Goal: Information Seeking & Learning: Learn about a topic

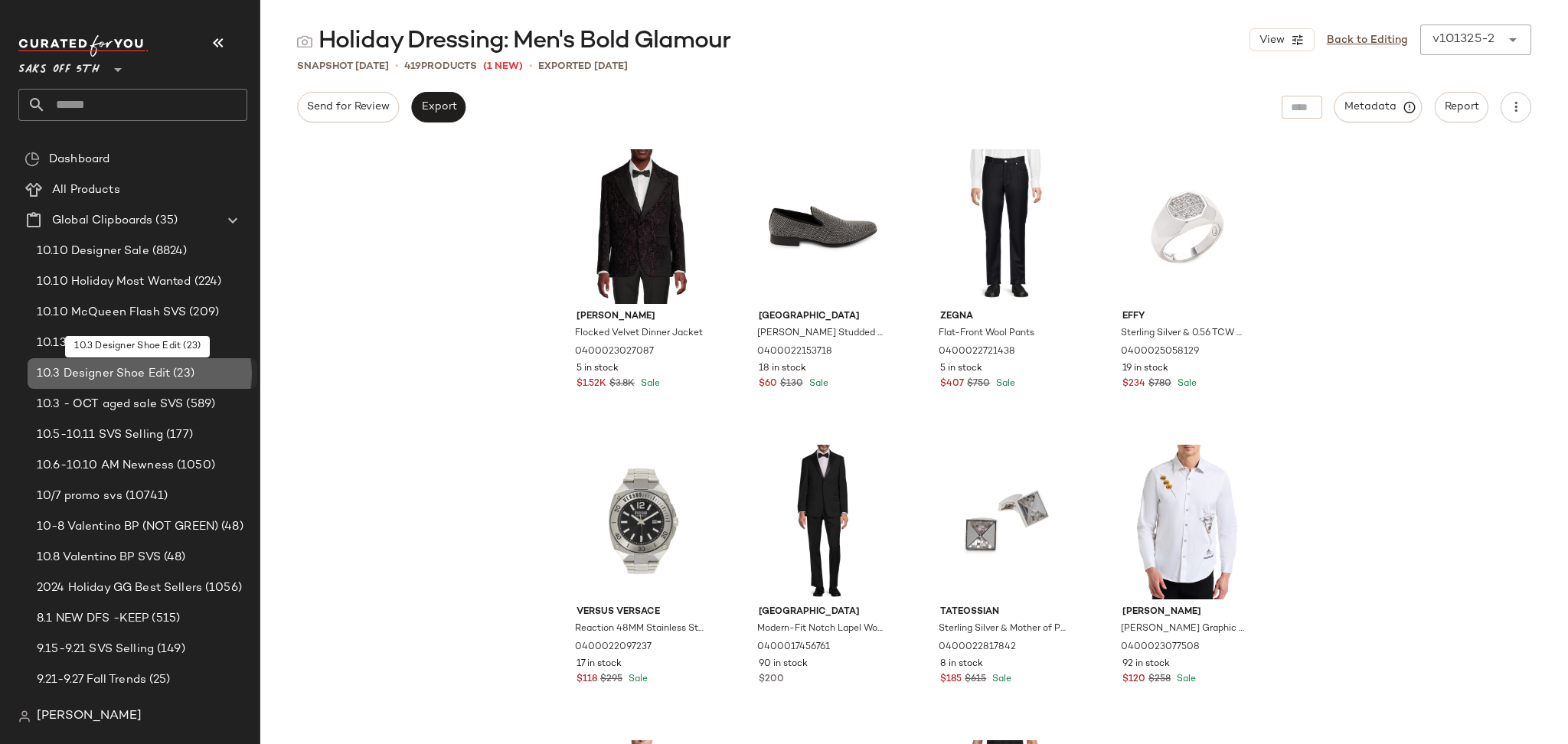
click at [150, 380] on span "10.3 Designer Shoe Edit" at bounding box center [103, 374] width 133 height 18
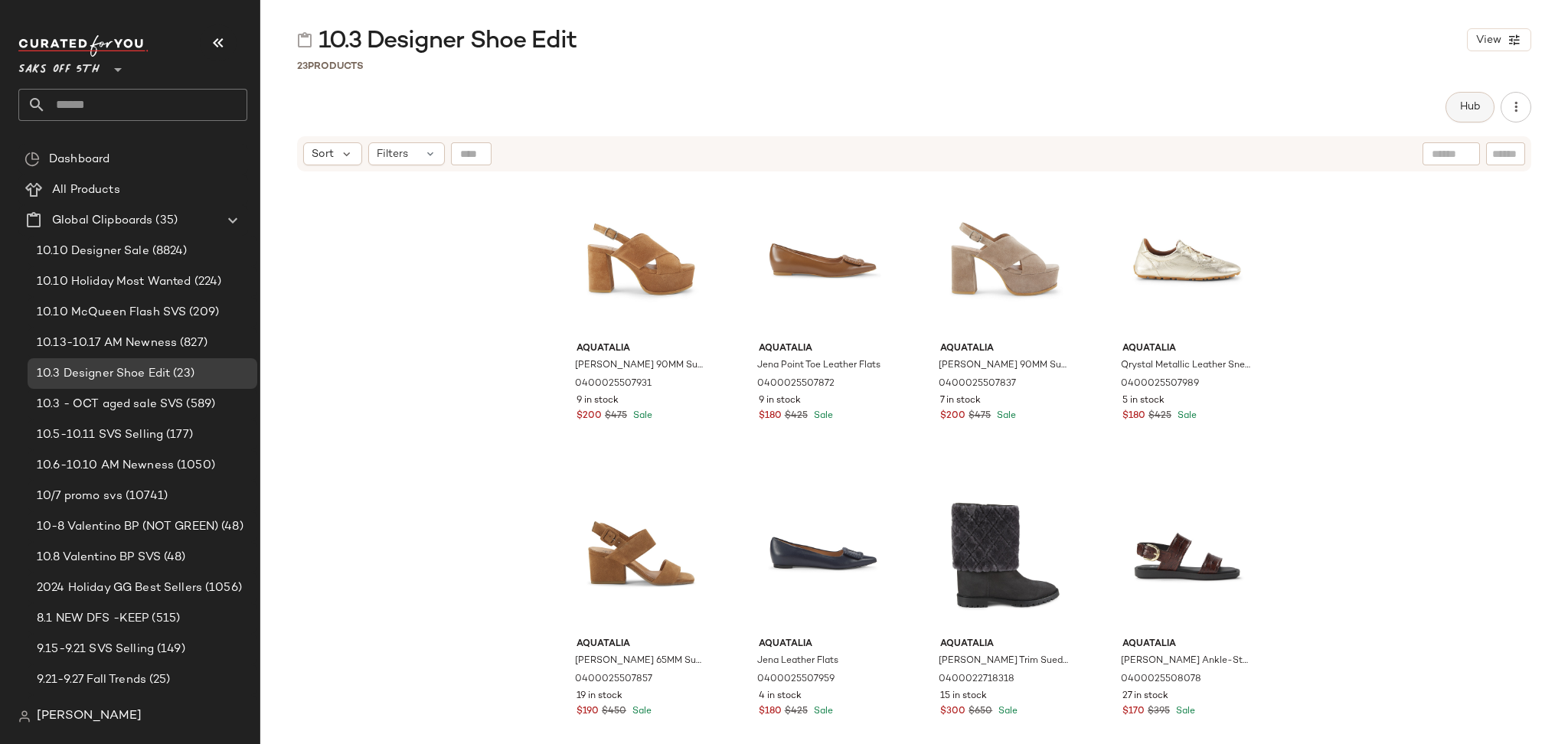
drag, startPoint x: 1477, startPoint y: 89, endPoint x: 1477, endPoint y: 98, distance: 9.0
click at [1477, 98] on div "10.3 Designer Shoe Edit View 23 Products Hub Send for Review External Review In…" at bounding box center [914, 384] width 1307 height 720
click at [1477, 98] on button "Hub" at bounding box center [1469, 106] width 49 height 30
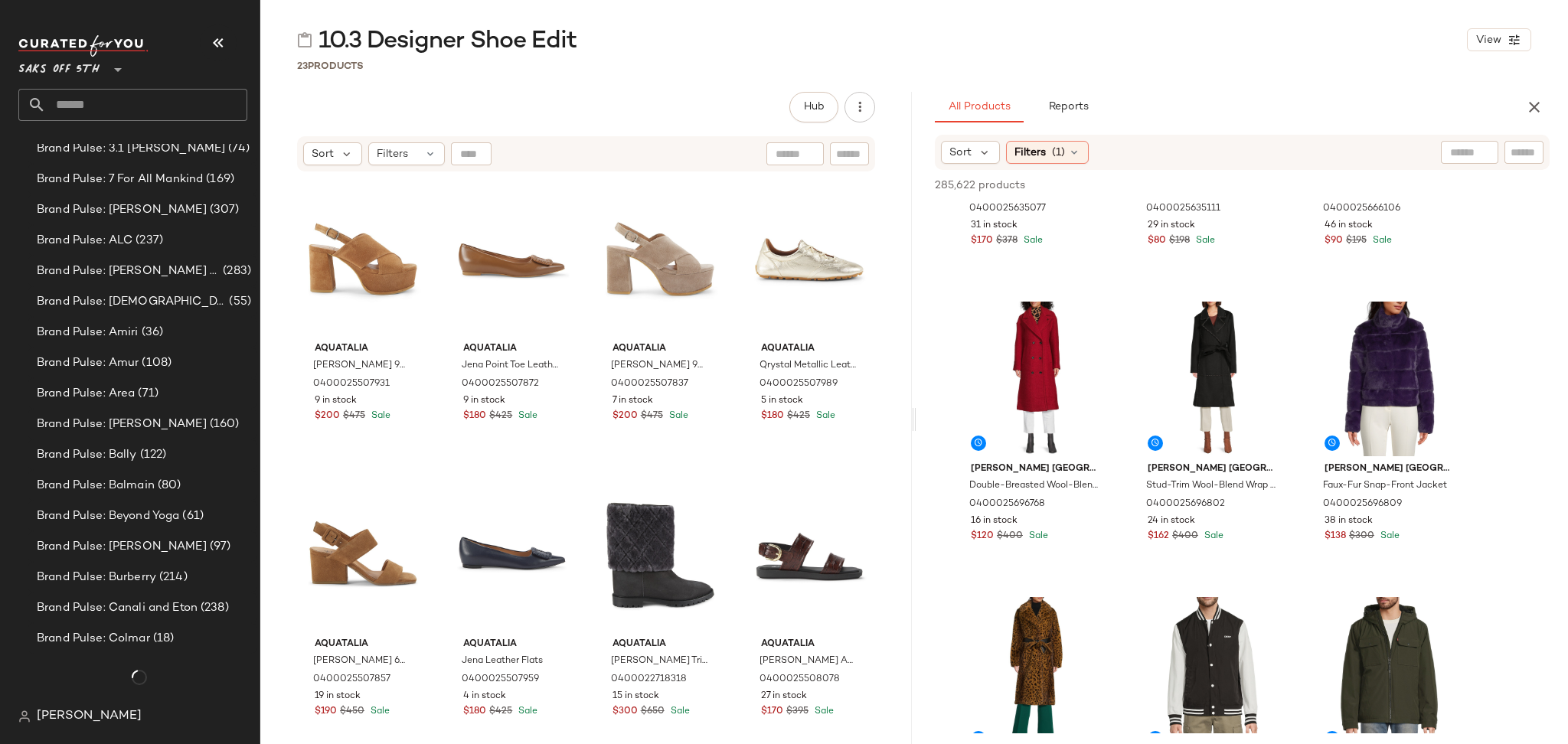
scroll to position [2215, 0]
click at [189, 110] on input "text" at bounding box center [146, 104] width 201 height 32
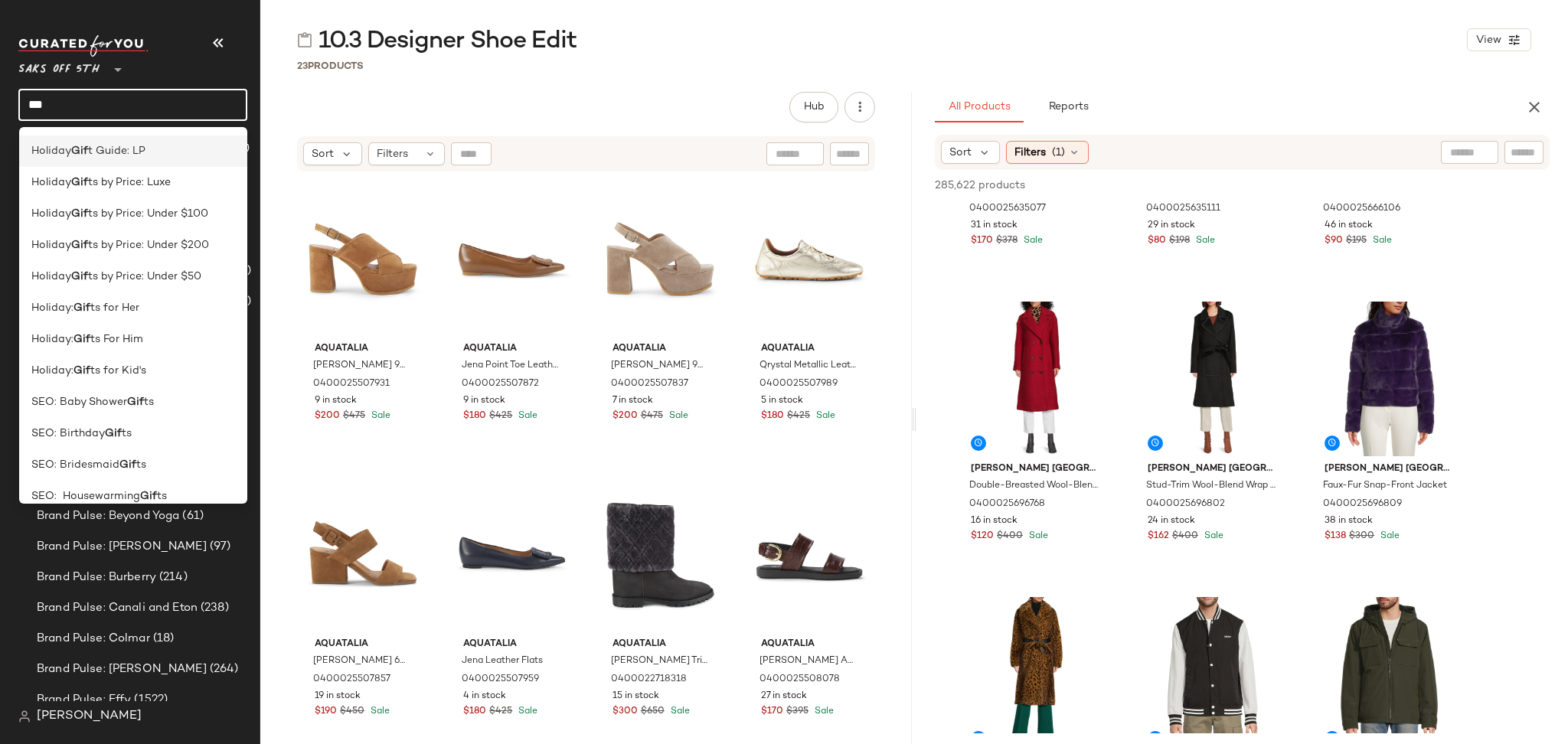
scroll to position [279, 0]
type input "***"
click at [131, 338] on span "ts For Him" at bounding box center [117, 340] width 53 height 16
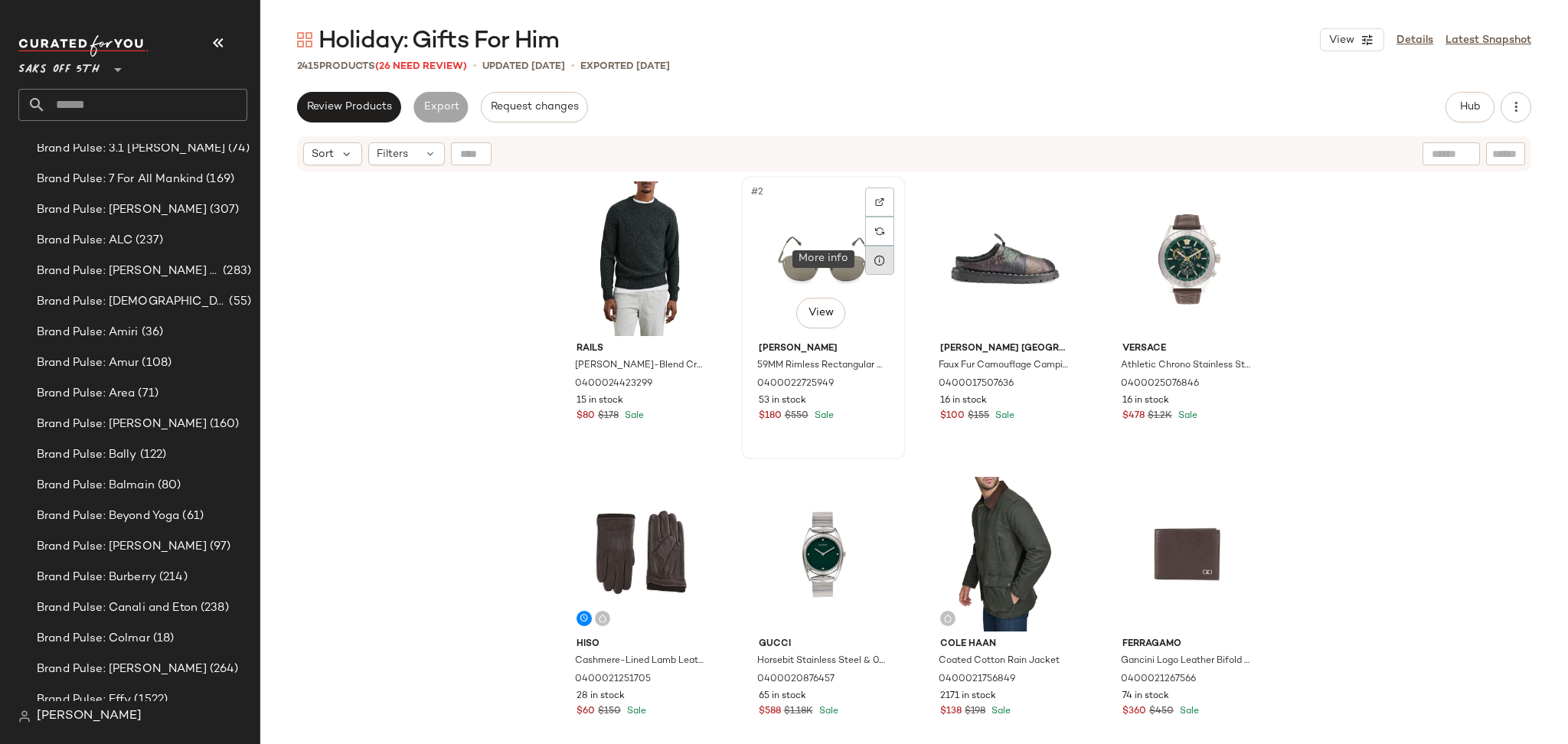
click at [877, 261] on icon at bounding box center [880, 260] width 13 height 13
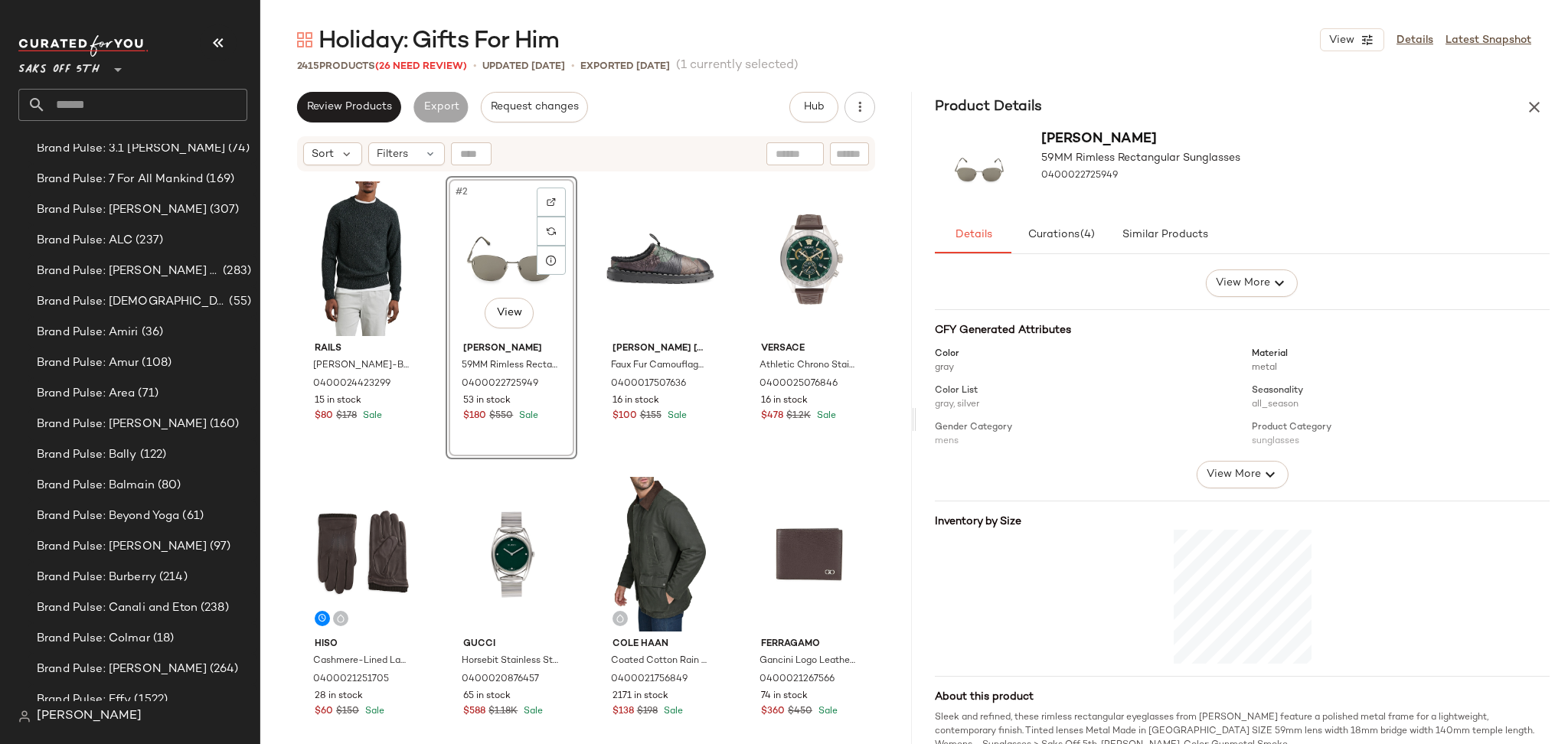
scroll to position [118, 0]
click at [1200, 472] on button "View More" at bounding box center [1242, 470] width 92 height 27
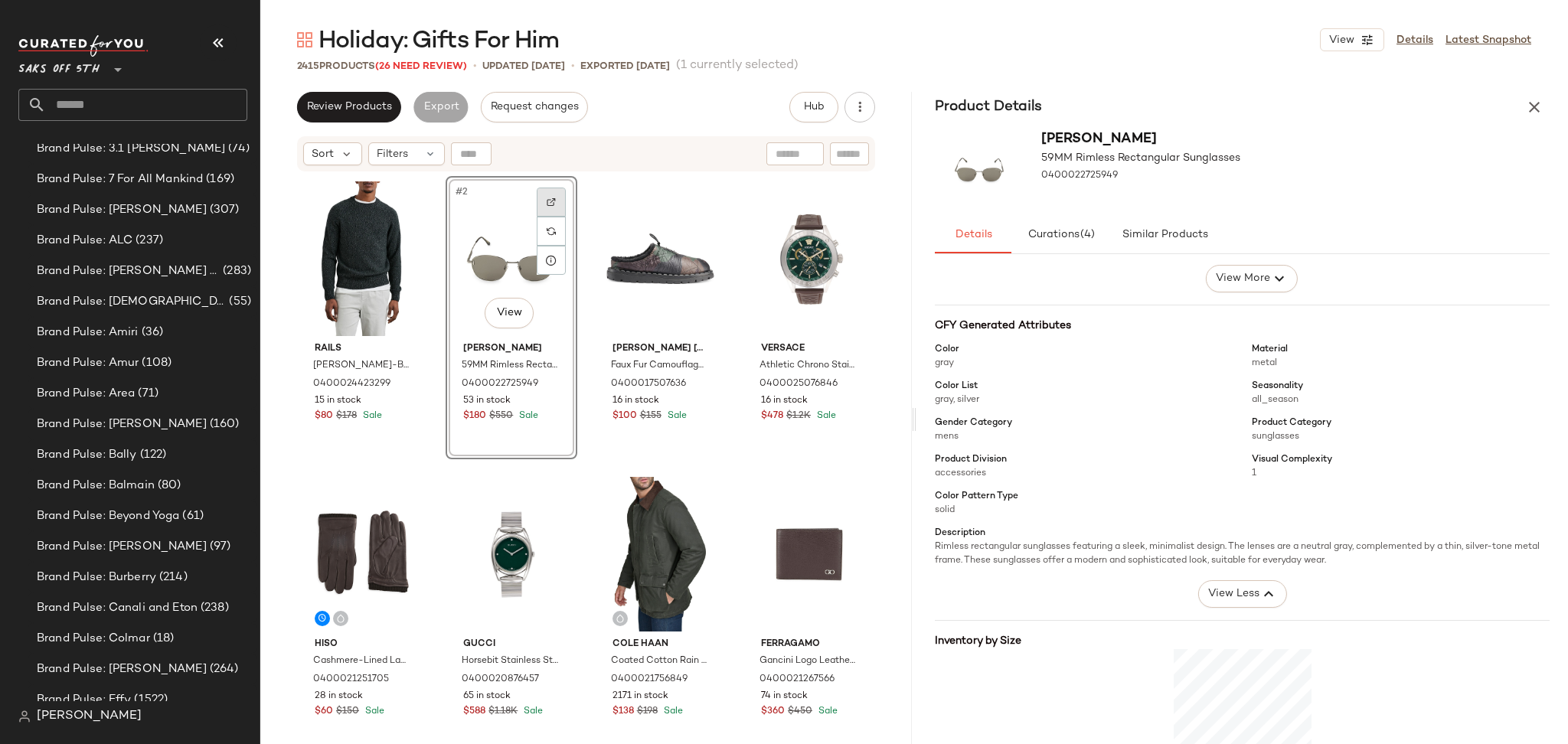
click at [541, 199] on div at bounding box center [552, 202] width 29 height 29
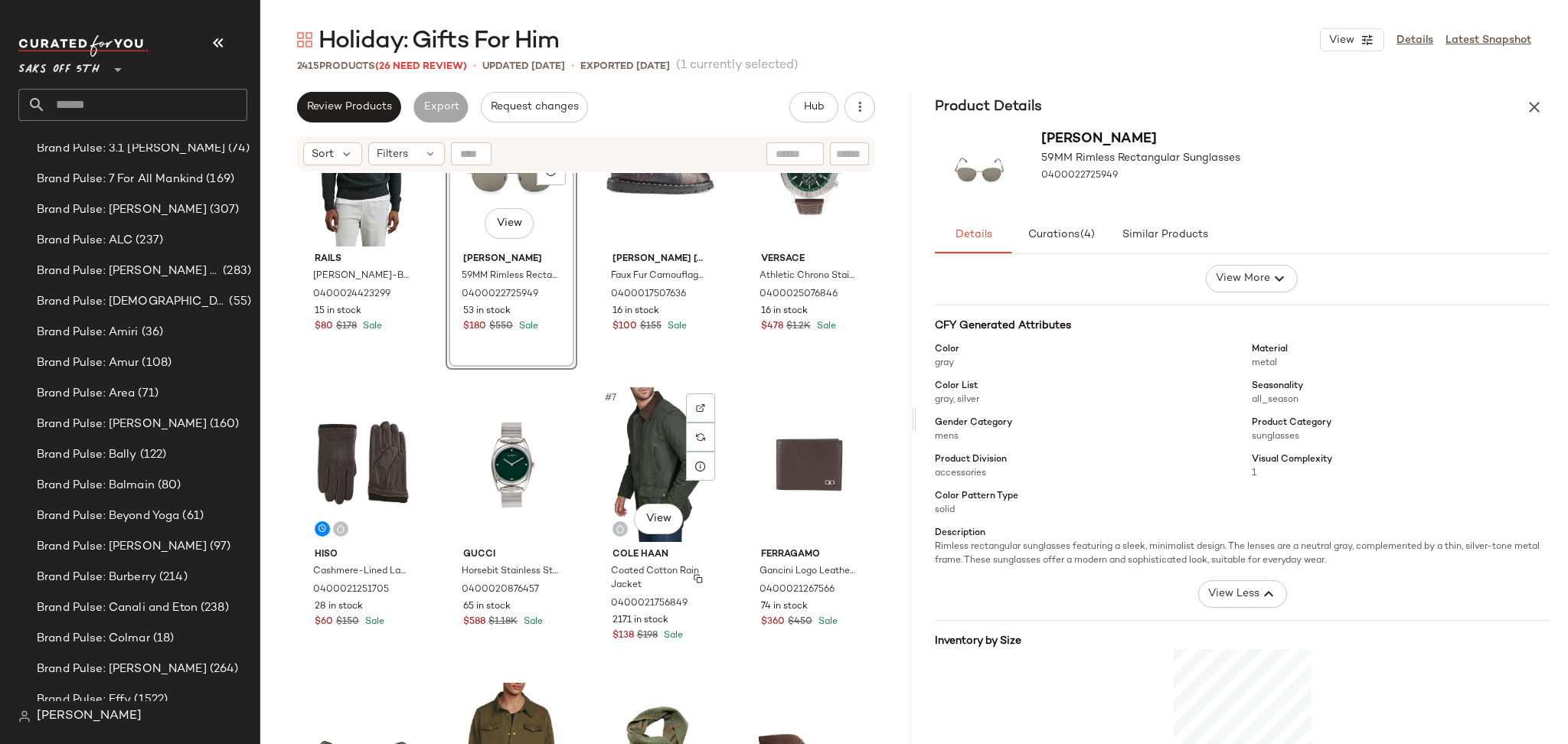
scroll to position [0, 0]
